Goal: Transaction & Acquisition: Purchase product/service

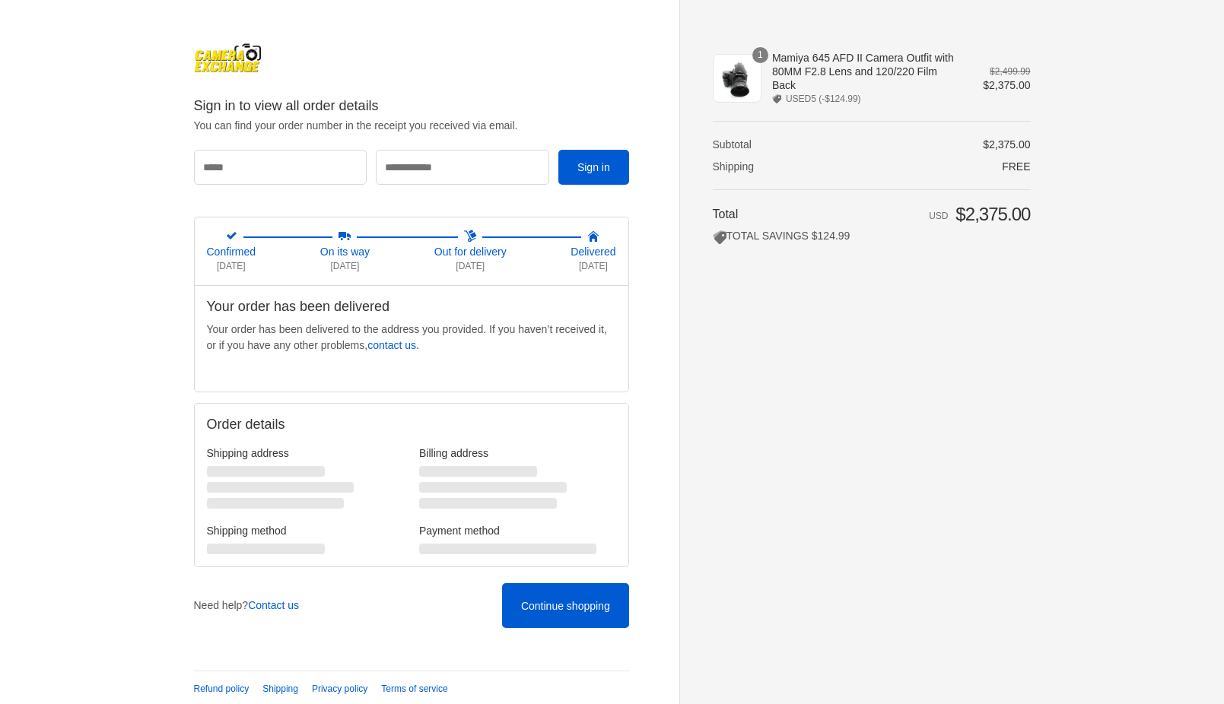
click at [250, 59] on img at bounding box center [228, 58] width 68 height 30
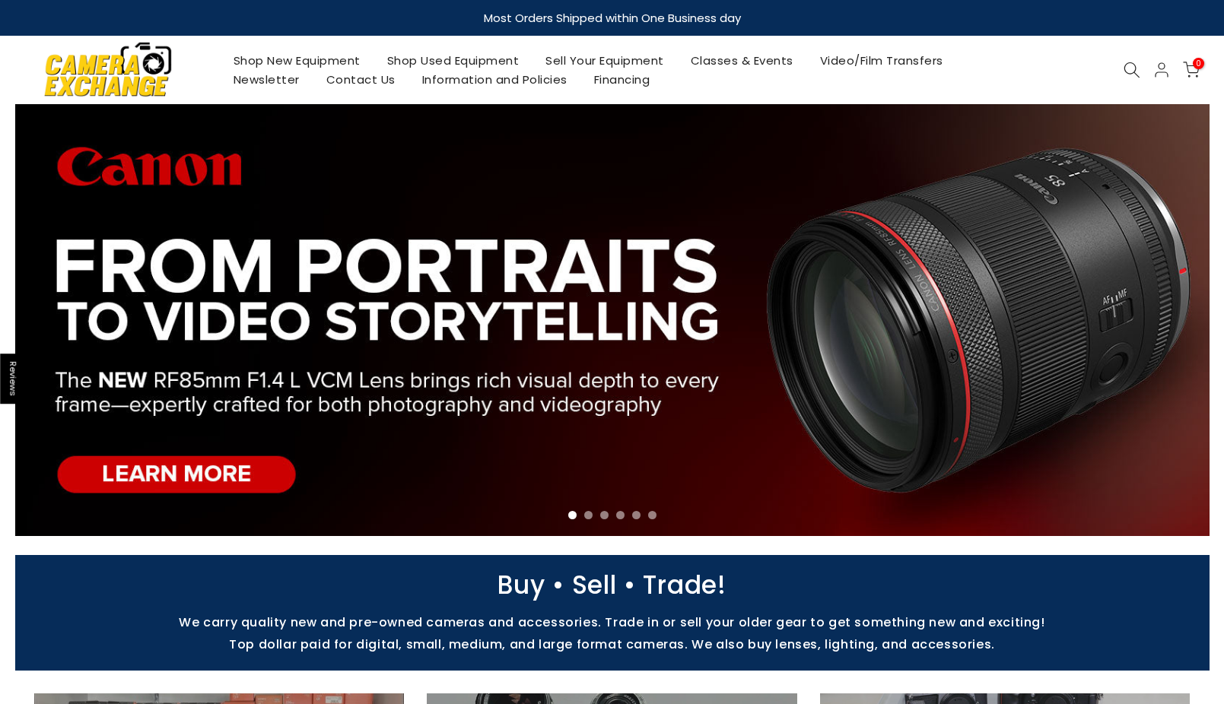
click at [1135, 67] on use at bounding box center [1130, 69] width 15 height 15
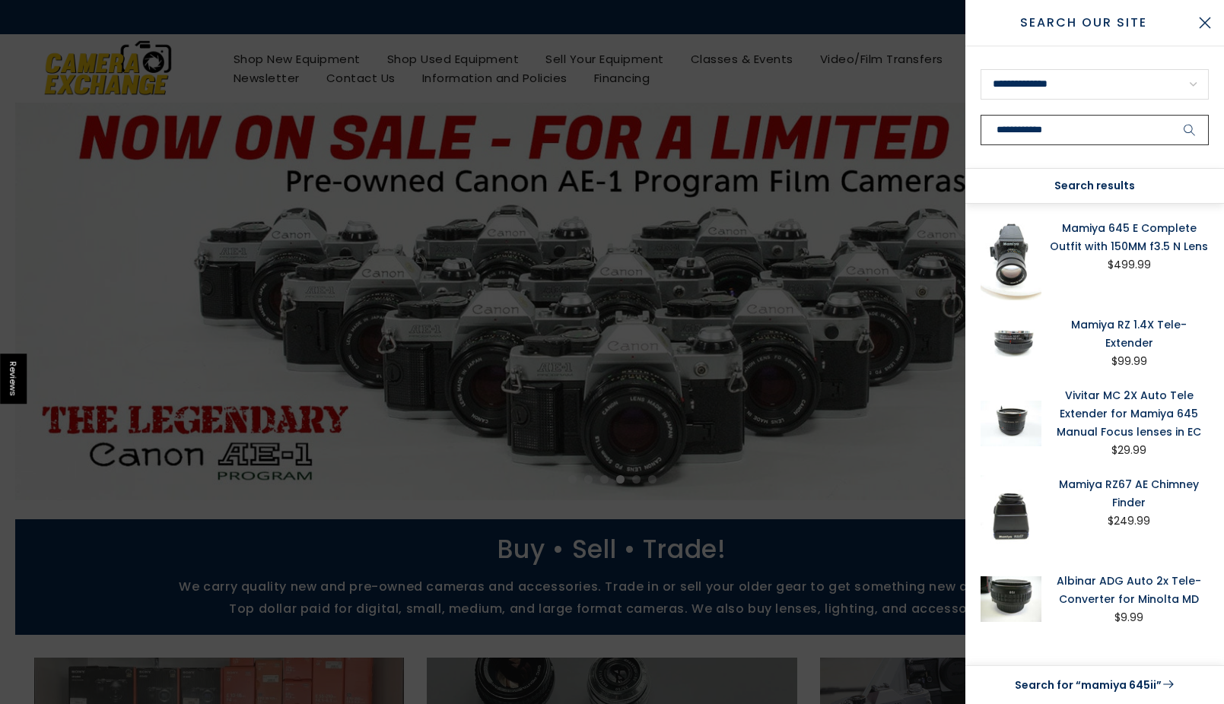
type input "**********"
click at [1170, 115] on button "submit" at bounding box center [1189, 130] width 38 height 30
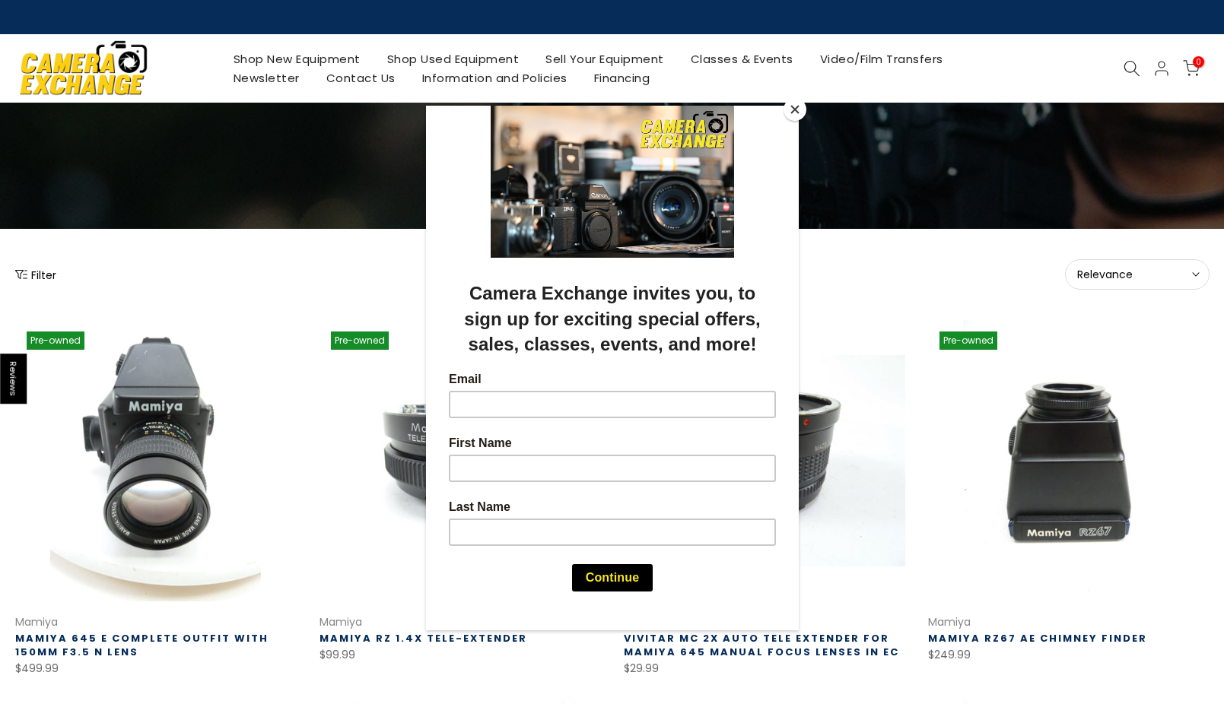
click at [360, 275] on div at bounding box center [612, 352] width 1224 height 704
click at [789, 109] on button "Close" at bounding box center [794, 109] width 23 height 23
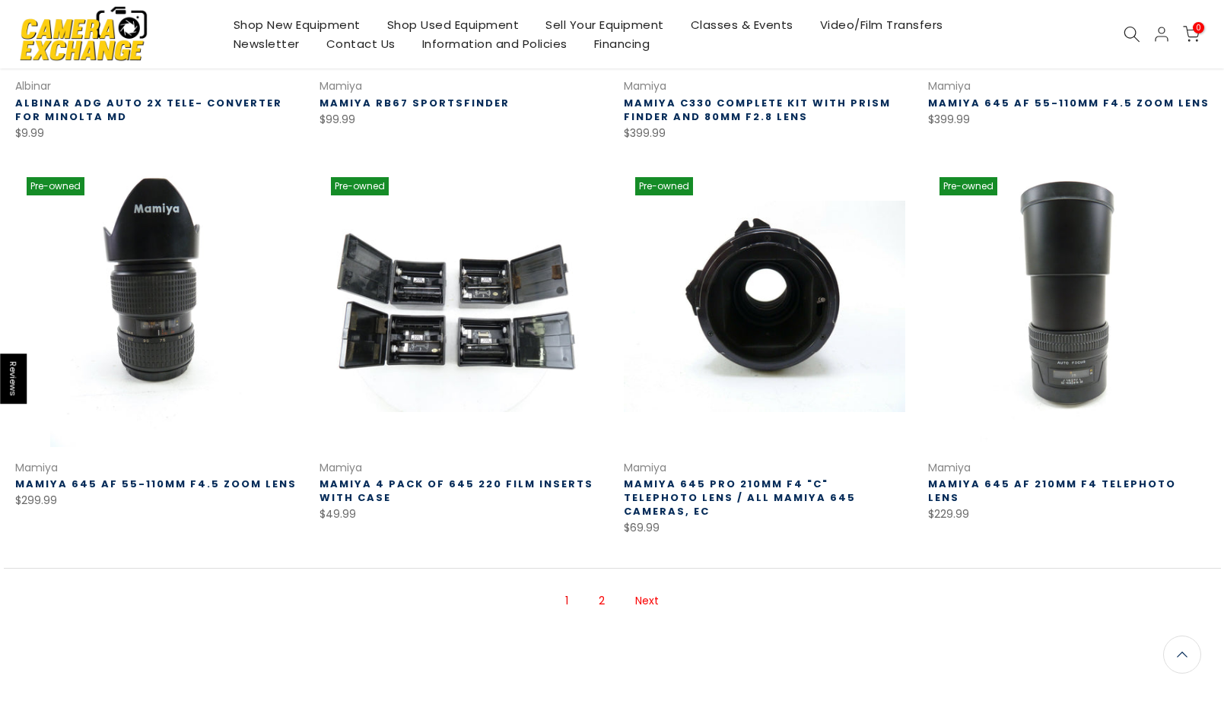
scroll to position [998, 0]
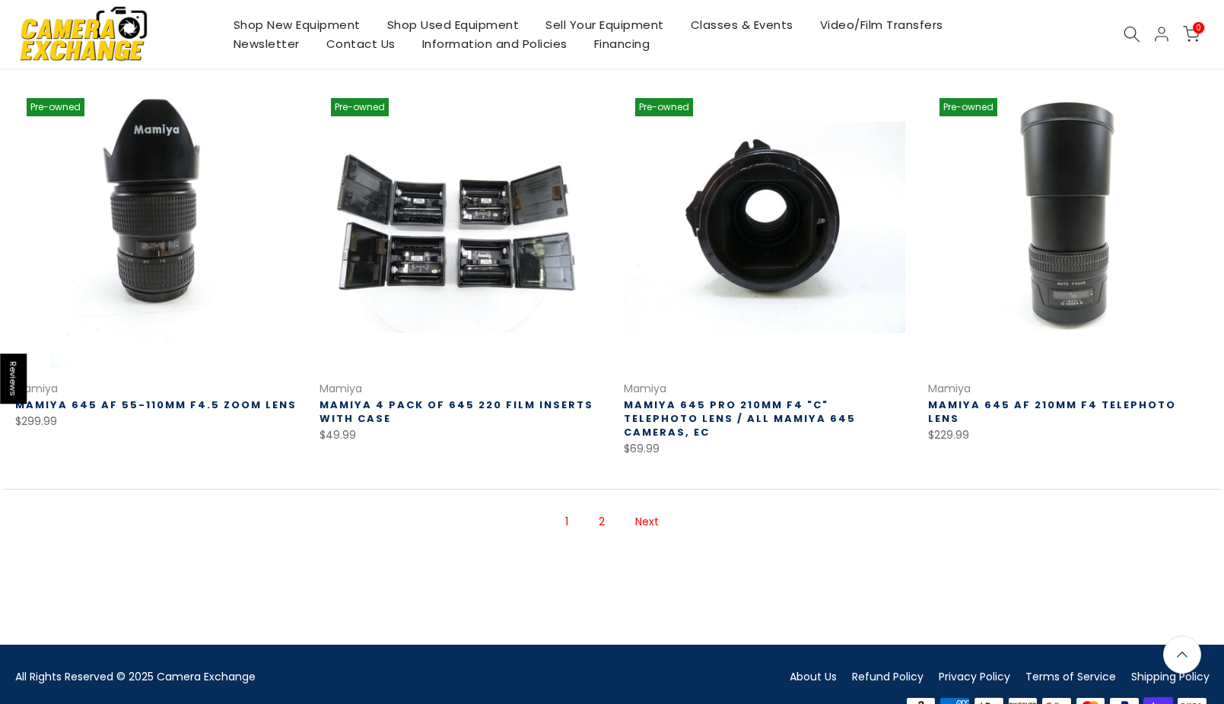
click at [597, 509] on link "2" at bounding box center [601, 522] width 21 height 27
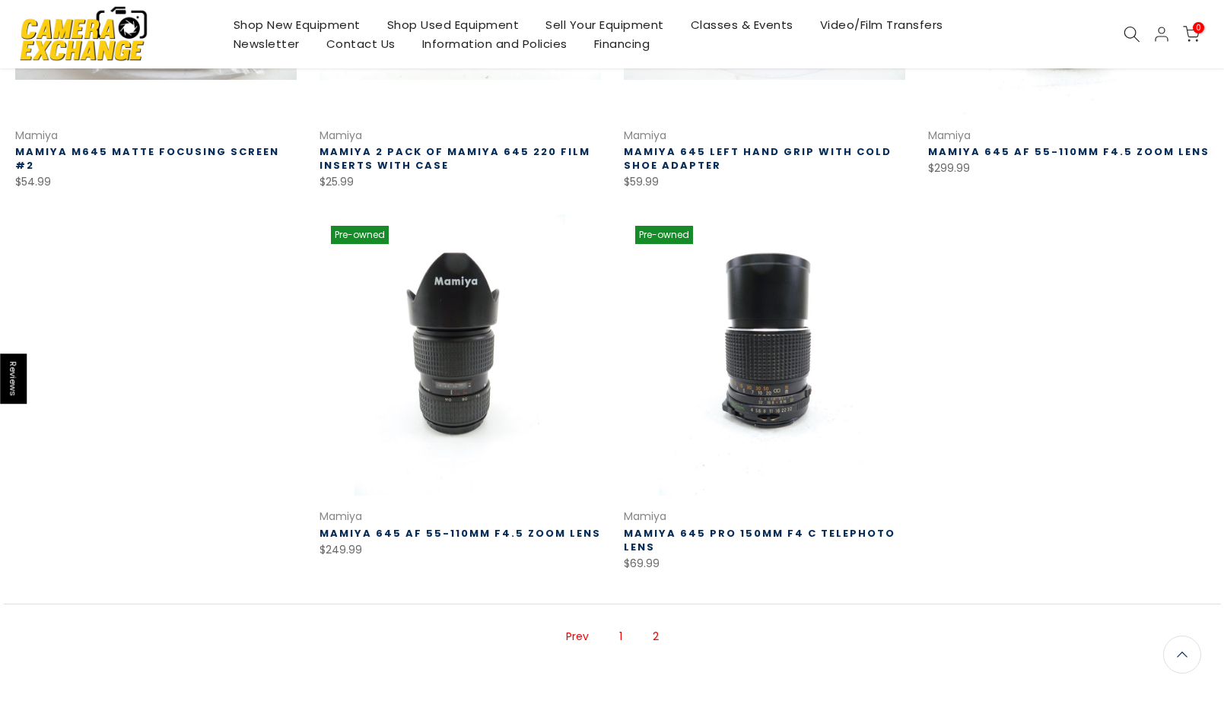
scroll to position [202, 0]
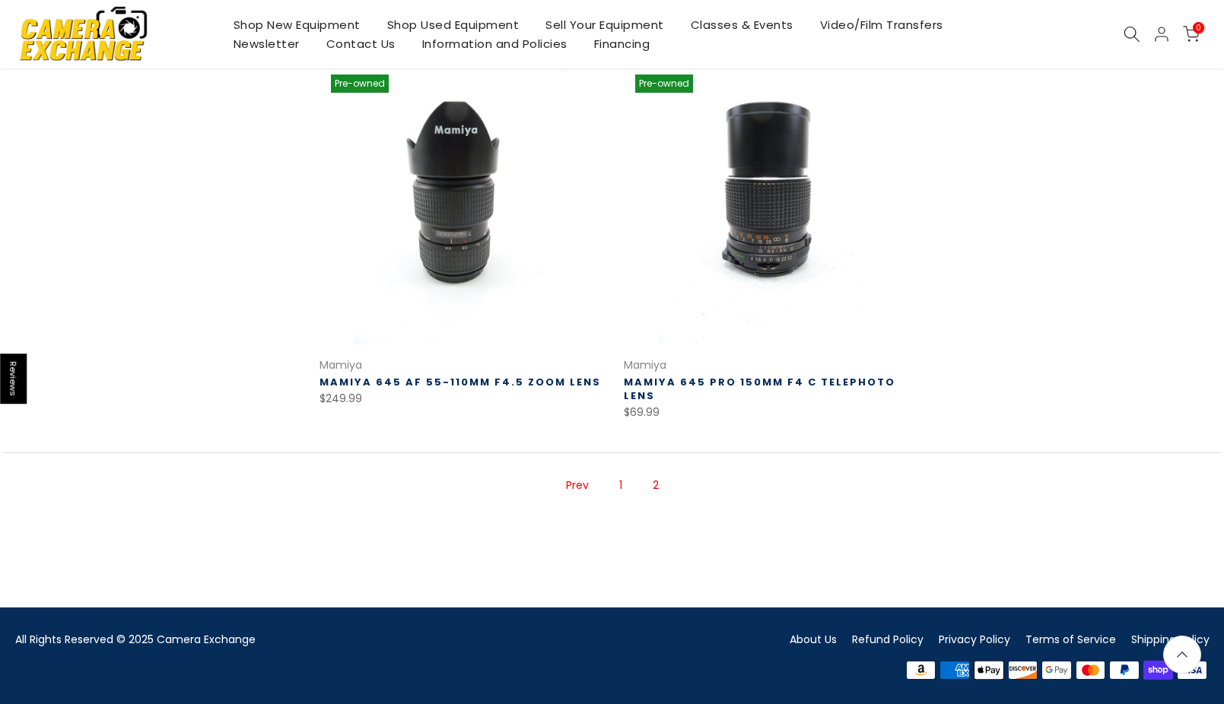
click at [617, 486] on link "1" at bounding box center [620, 485] width 18 height 27
